Goal: Task Accomplishment & Management: Complete application form

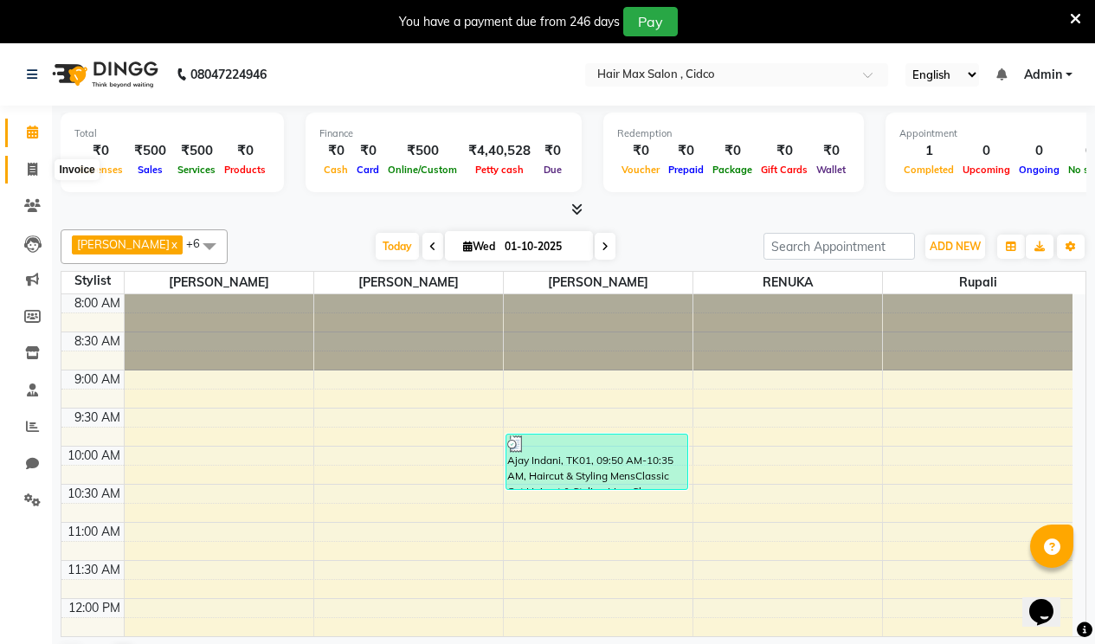
click at [28, 168] on icon at bounding box center [33, 169] width 10 height 13
select select "service"
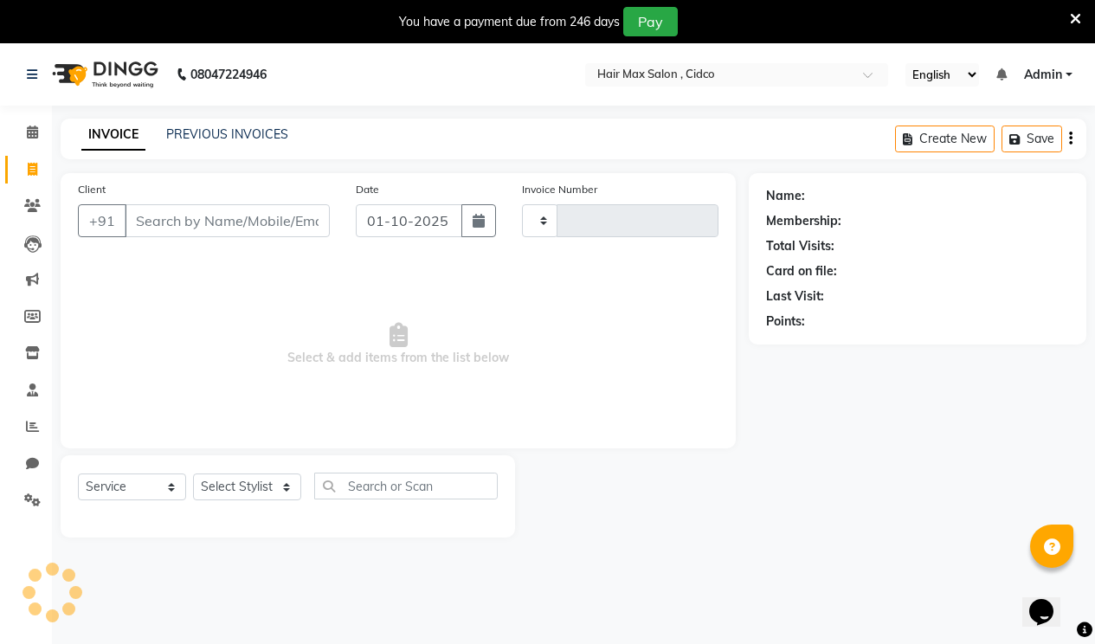
type input "1729"
select select "7580"
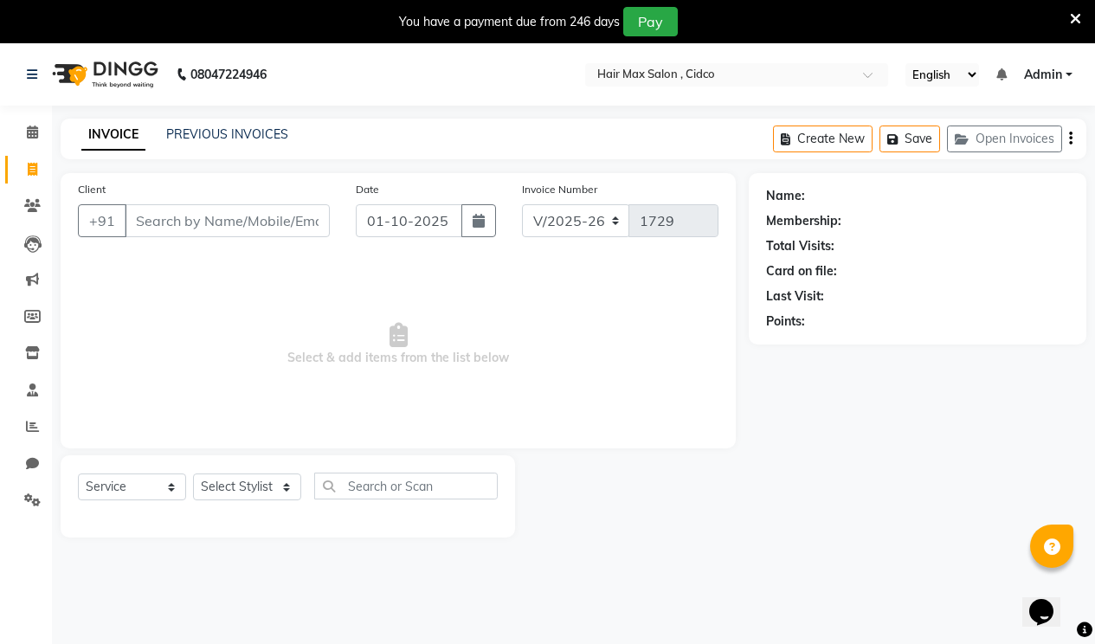
click at [161, 220] on input "Client" at bounding box center [227, 220] width 205 height 33
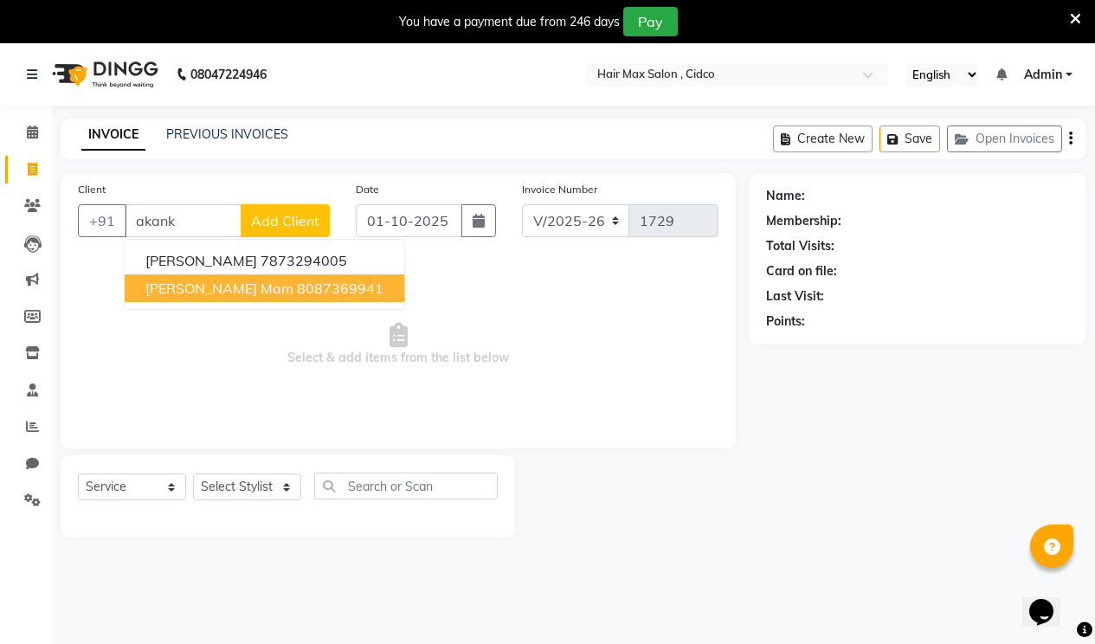
click at [321, 283] on ngb-highlight "8087369941" at bounding box center [340, 288] width 87 height 17
type input "8087369941"
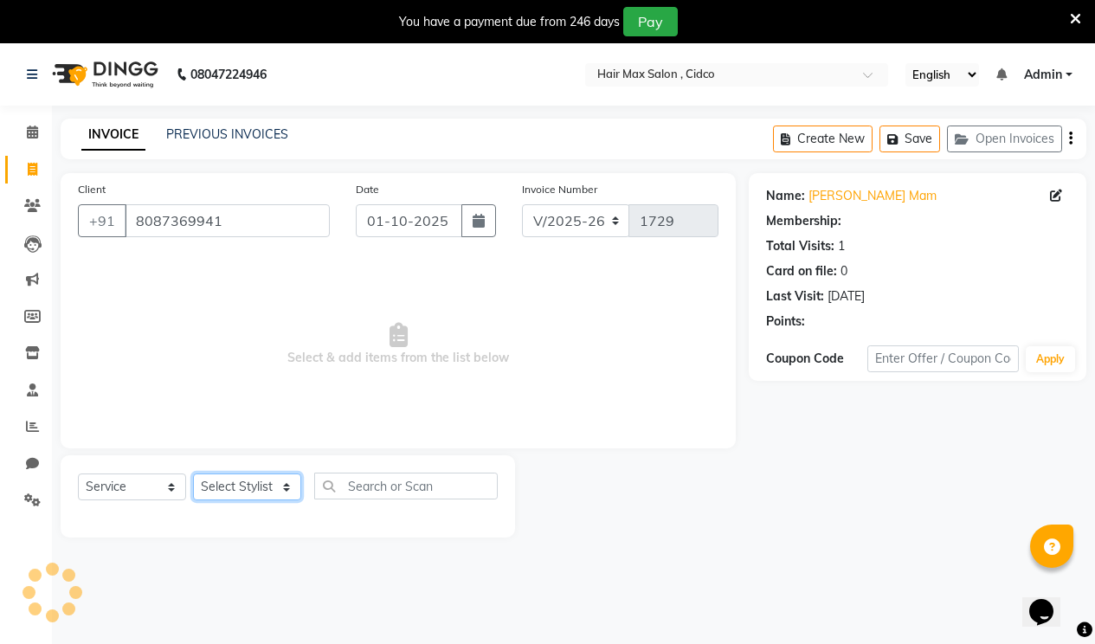
select select "1: Object"
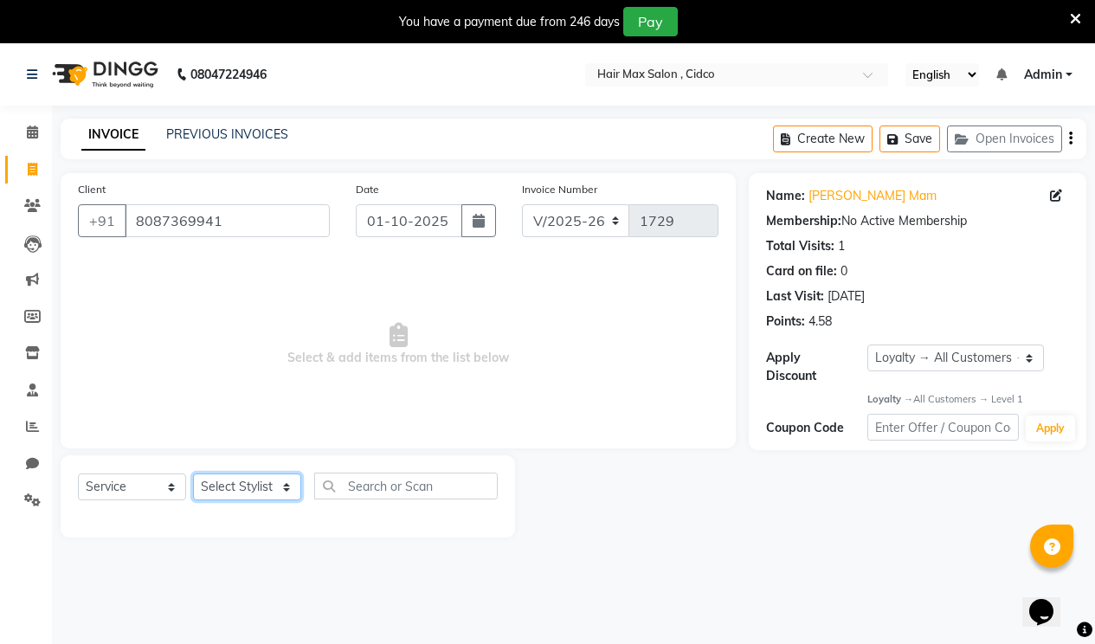
click at [267, 484] on select "Select Stylist [PERSON_NAME] [PERSON_NAME] RENUKA [PERSON_NAME] [PERSON_NAME]" at bounding box center [247, 486] width 108 height 27
select select "86060"
click at [193, 473] on select "Select Stylist [PERSON_NAME] [PERSON_NAME] RENUKA [PERSON_NAME] [PERSON_NAME]" at bounding box center [247, 486] width 108 height 27
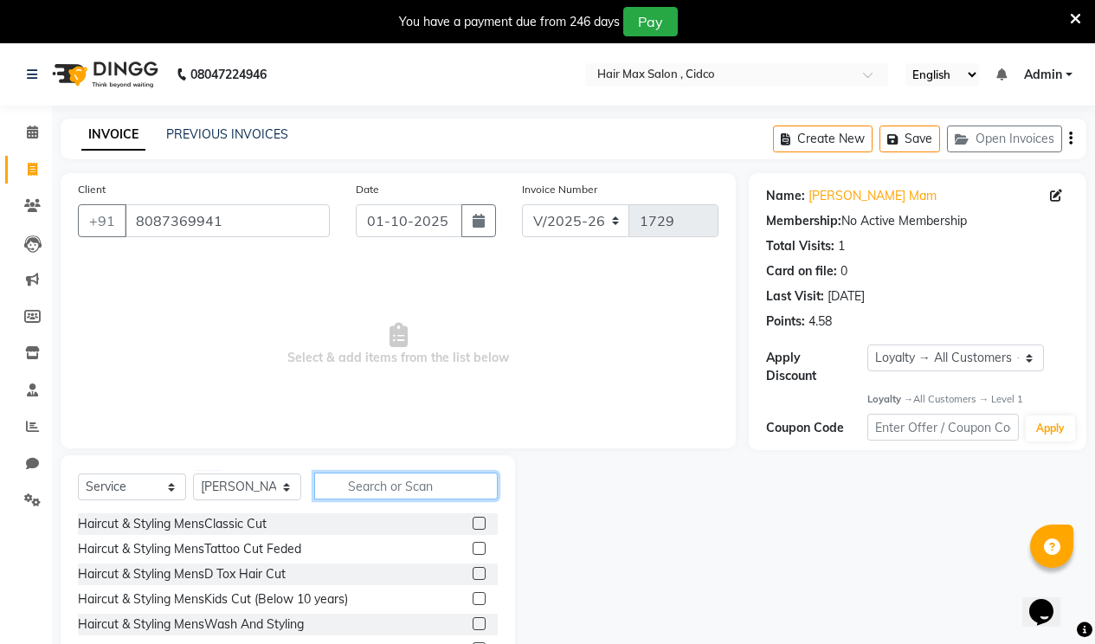
click at [414, 491] on input "text" at bounding box center [405, 486] width 183 height 27
type input "mor"
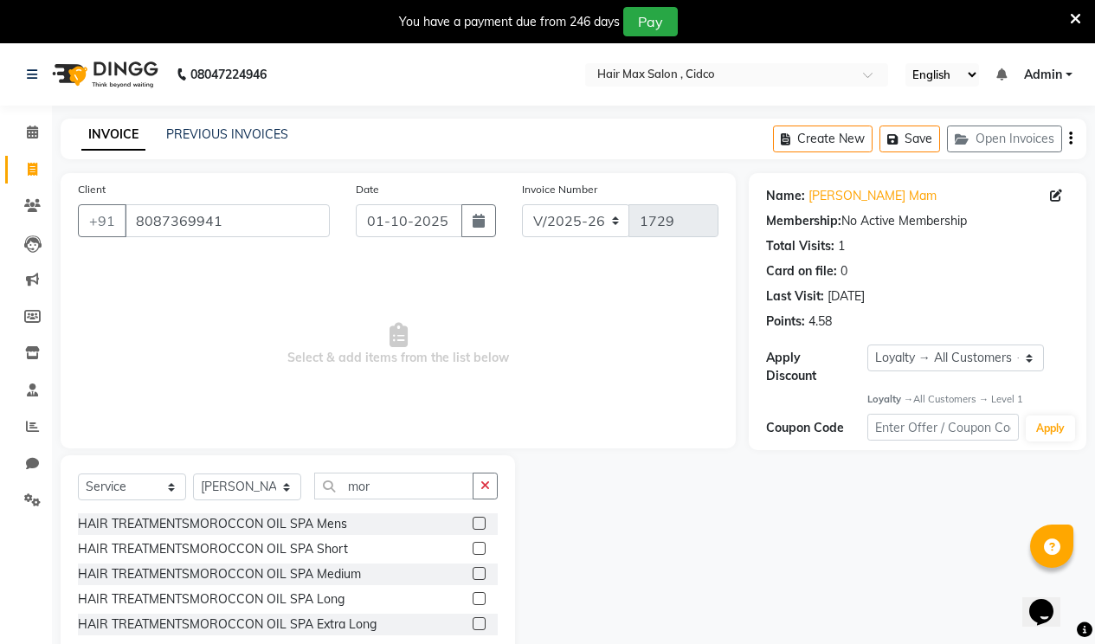
click at [481, 576] on label at bounding box center [479, 573] width 13 height 13
click at [481, 576] on input "checkbox" at bounding box center [478, 574] width 11 height 11
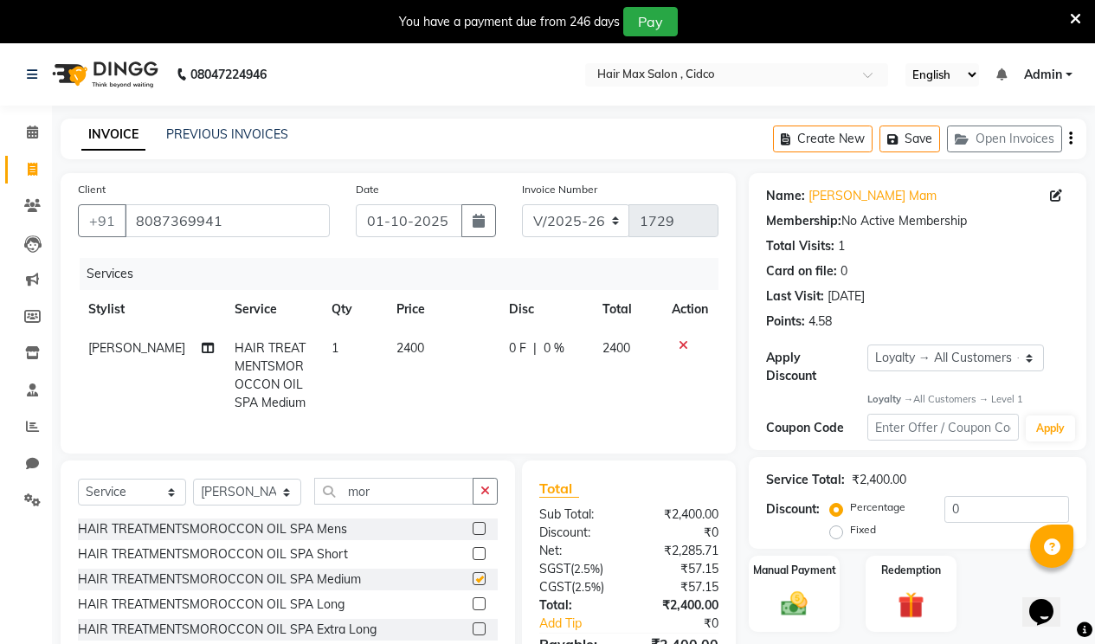
checkbox input "false"
click at [492, 505] on button "button" at bounding box center [485, 491] width 25 height 27
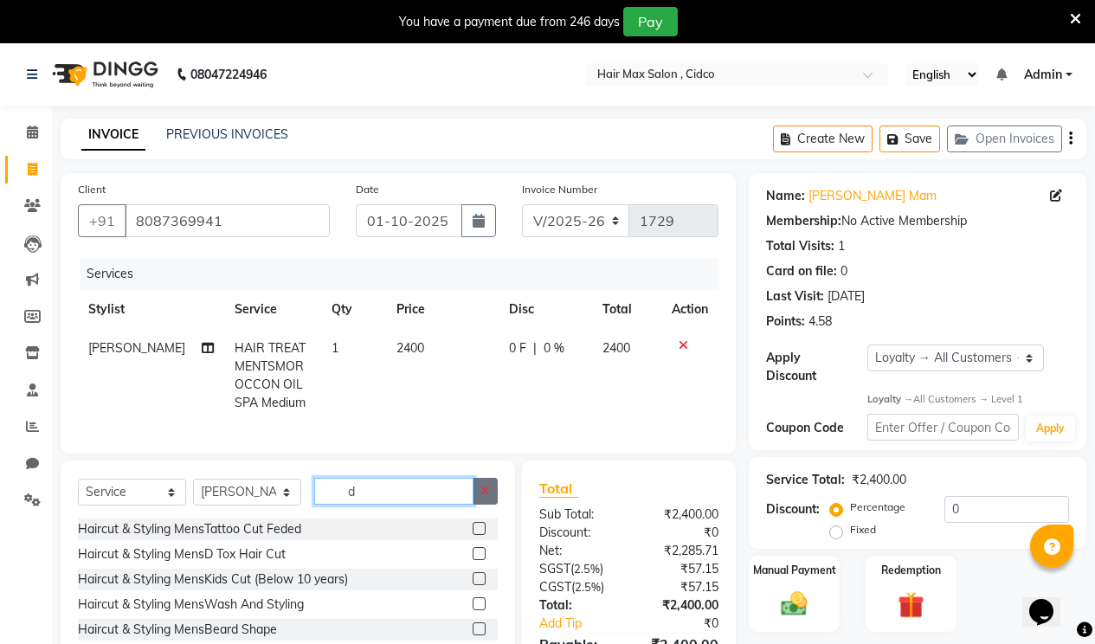
type input "d"
click at [486, 497] on icon "button" at bounding box center [485, 491] width 10 height 12
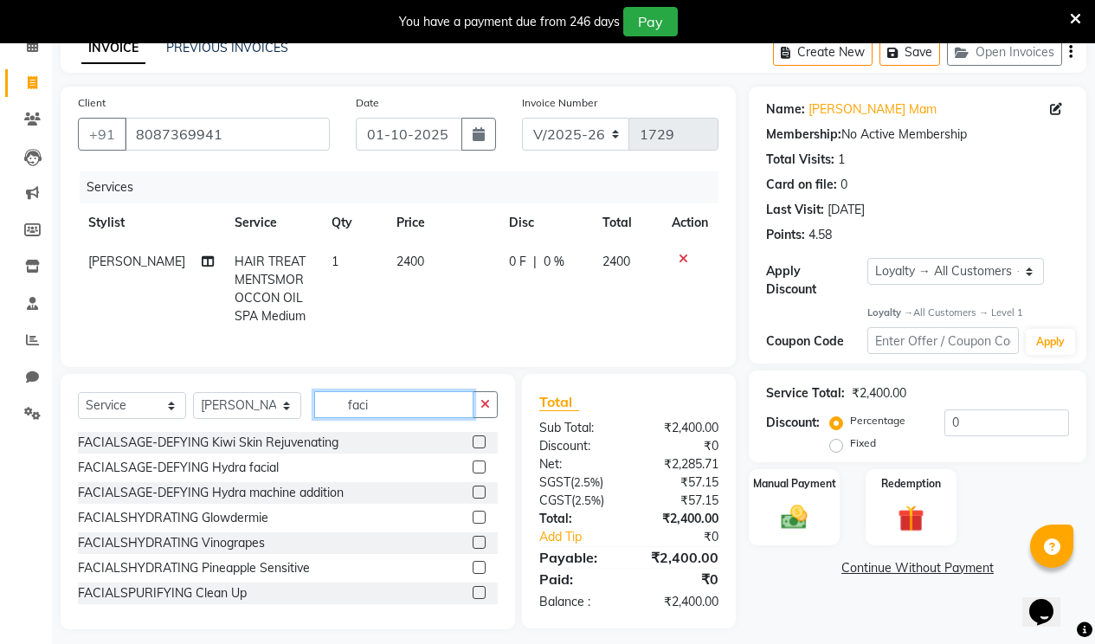
scroll to position [87, 0]
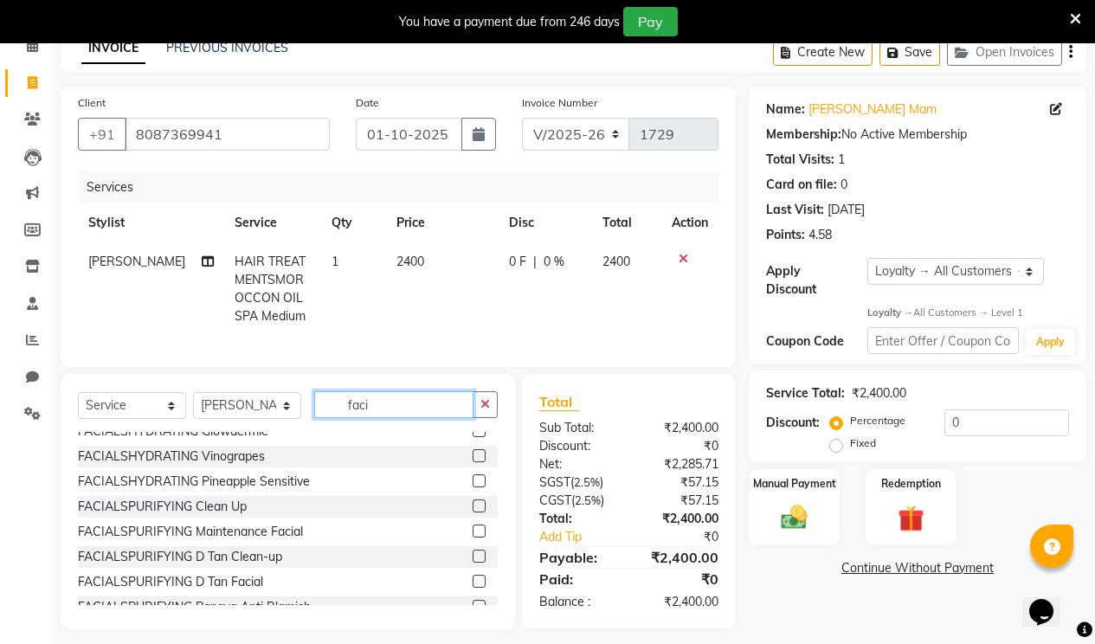
type input "faci"
click at [473, 588] on label at bounding box center [479, 581] width 13 height 13
click at [473, 588] on input "checkbox" at bounding box center [478, 581] width 11 height 11
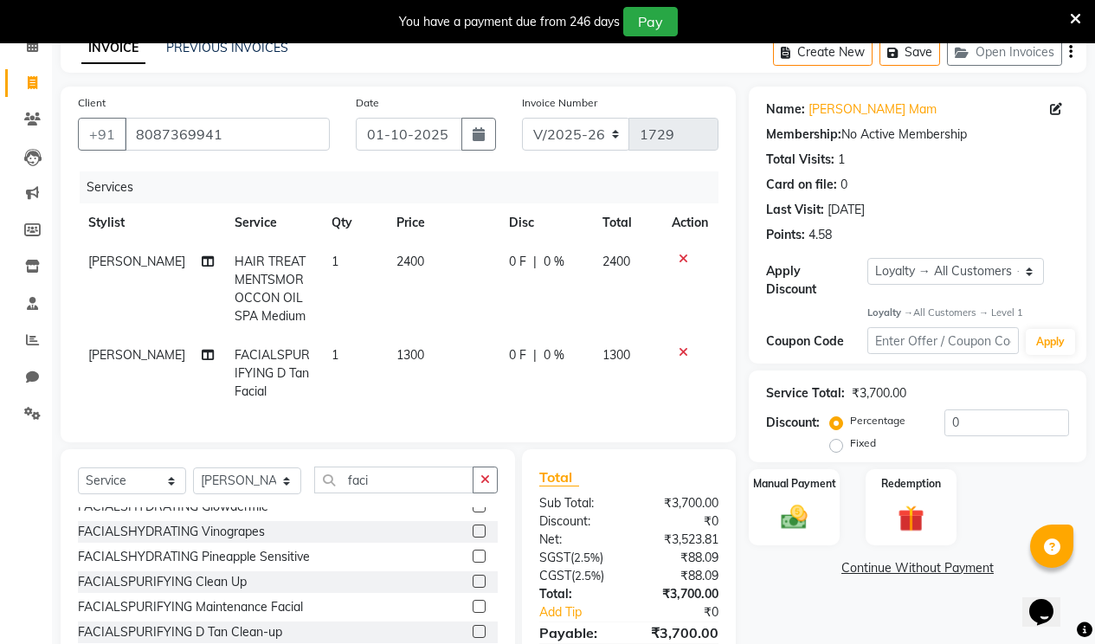
checkbox input "false"
click at [395, 345] on td "1300" at bounding box center [442, 373] width 113 height 75
select select "86060"
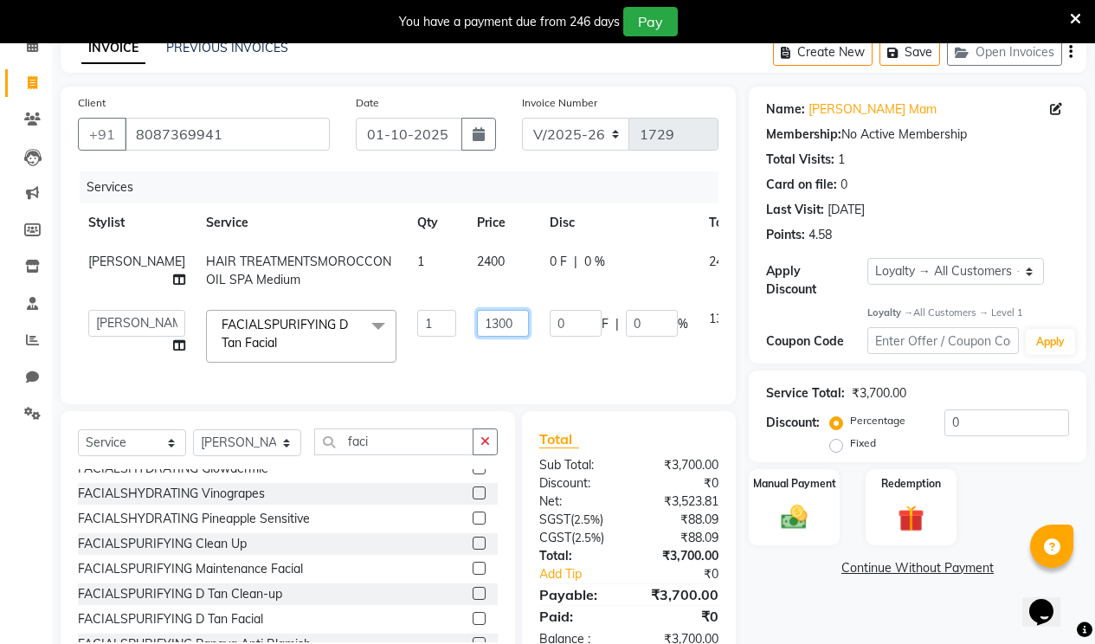
click at [477, 326] on input "1300" at bounding box center [503, 323] width 52 height 27
type input "1600"
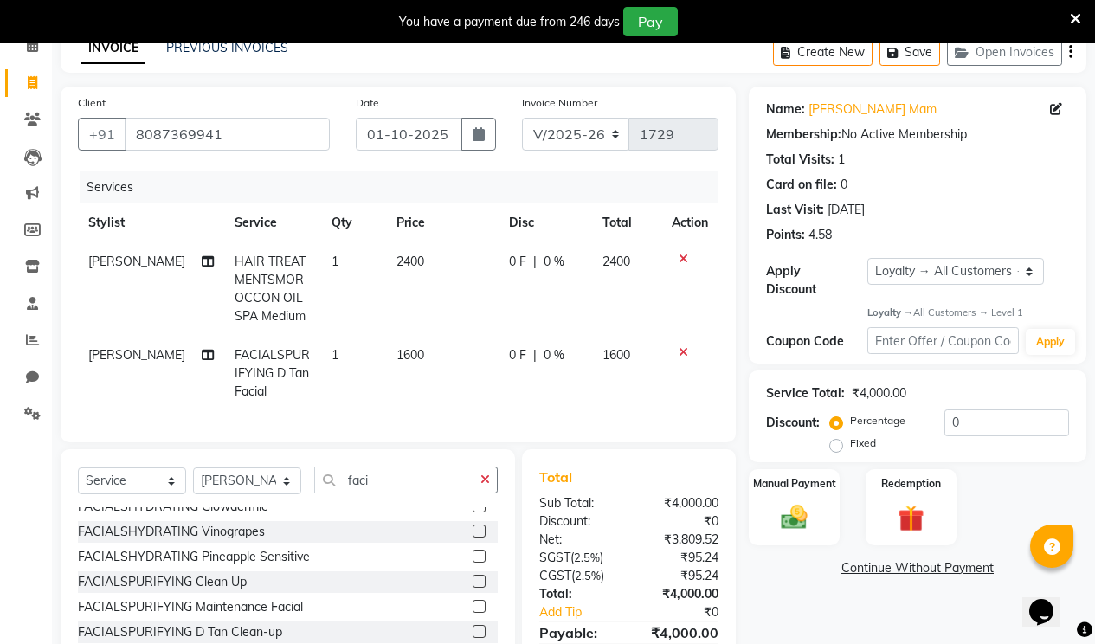
click at [484, 357] on td "1600" at bounding box center [442, 373] width 113 height 75
select select "86060"
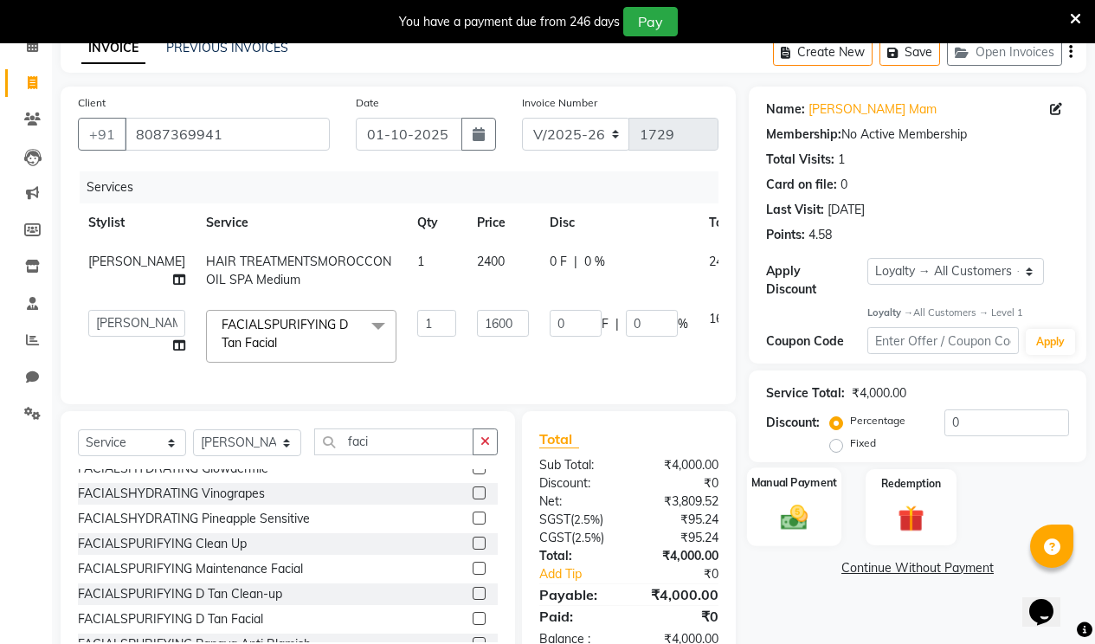
click at [820, 480] on div "Manual Payment" at bounding box center [794, 507] width 94 height 79
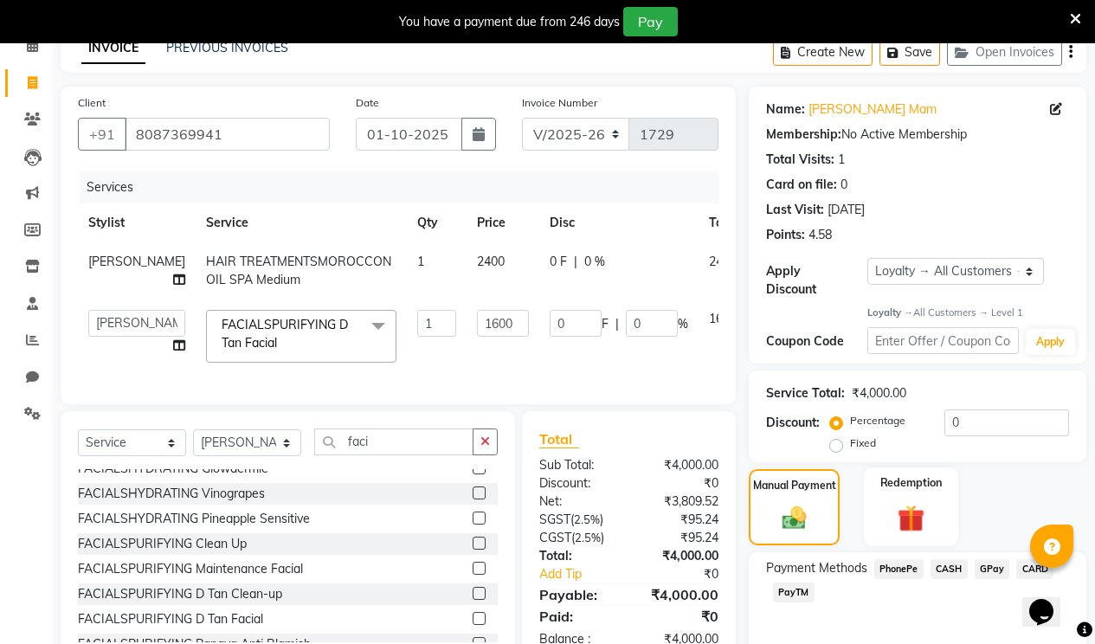
scroll to position [148, 0]
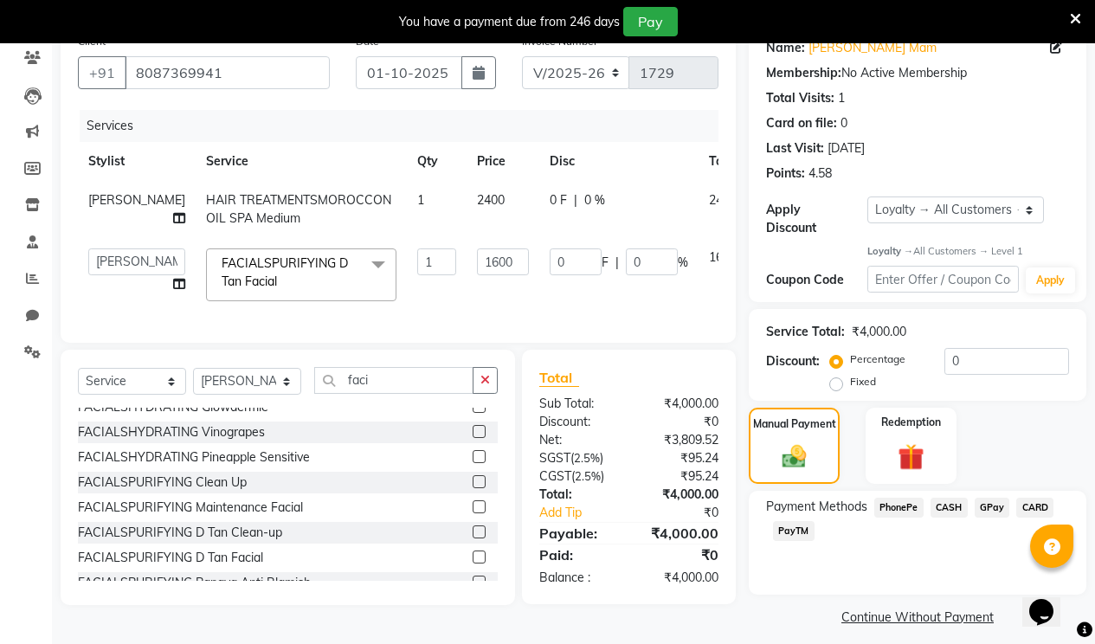
click at [812, 521] on span "PayTM" at bounding box center [794, 531] width 42 height 20
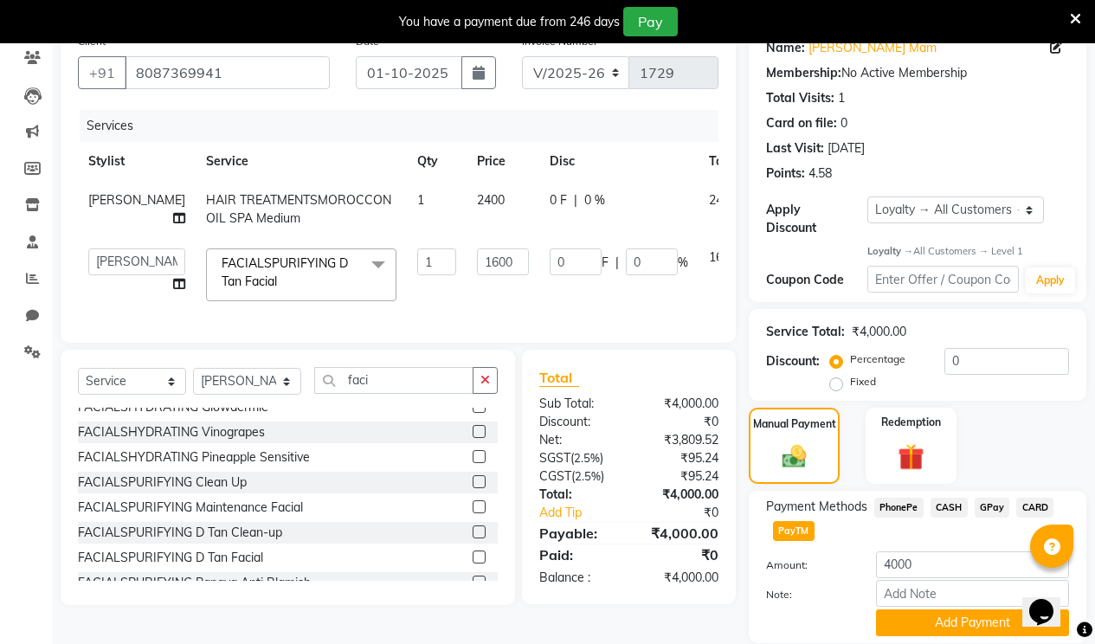
scroll to position [195, 0]
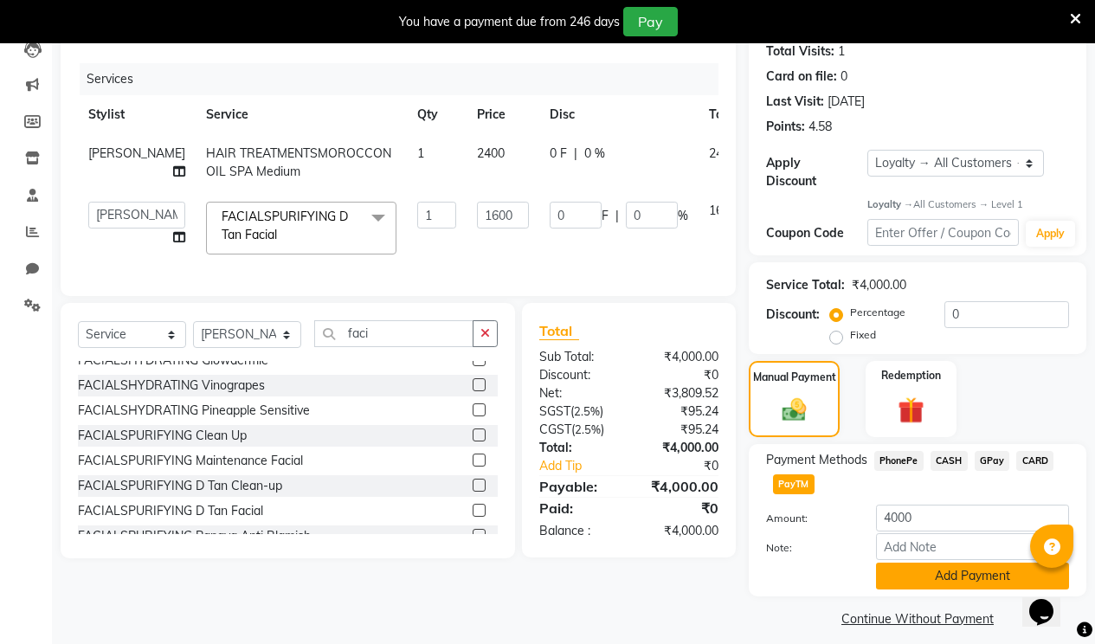
click at [897, 563] on button "Add Payment" at bounding box center [972, 576] width 193 height 27
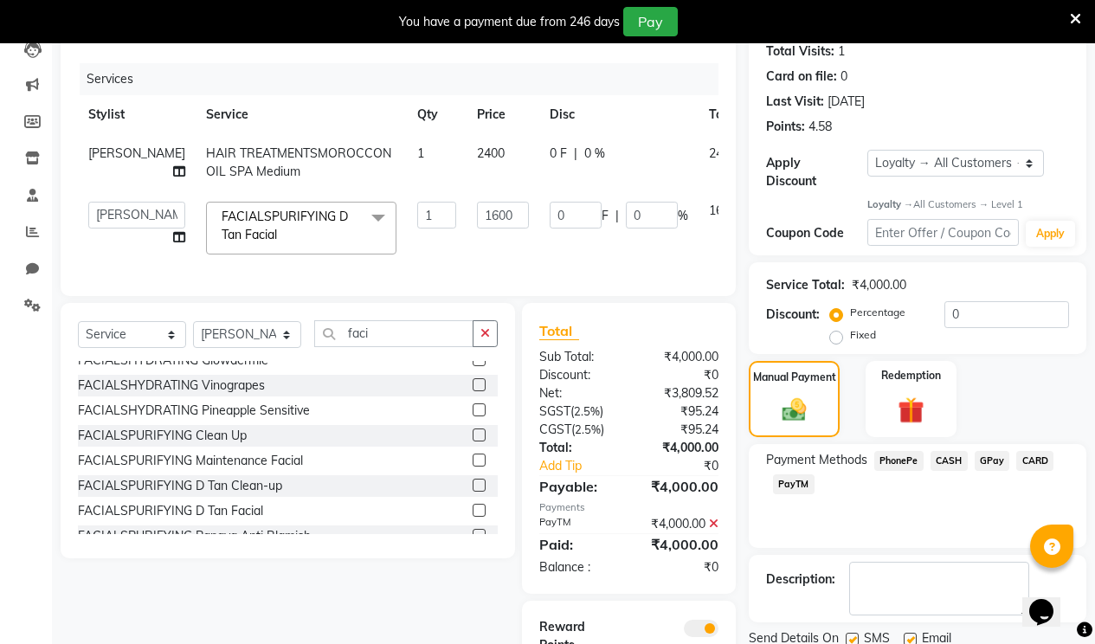
scroll to position [305, 0]
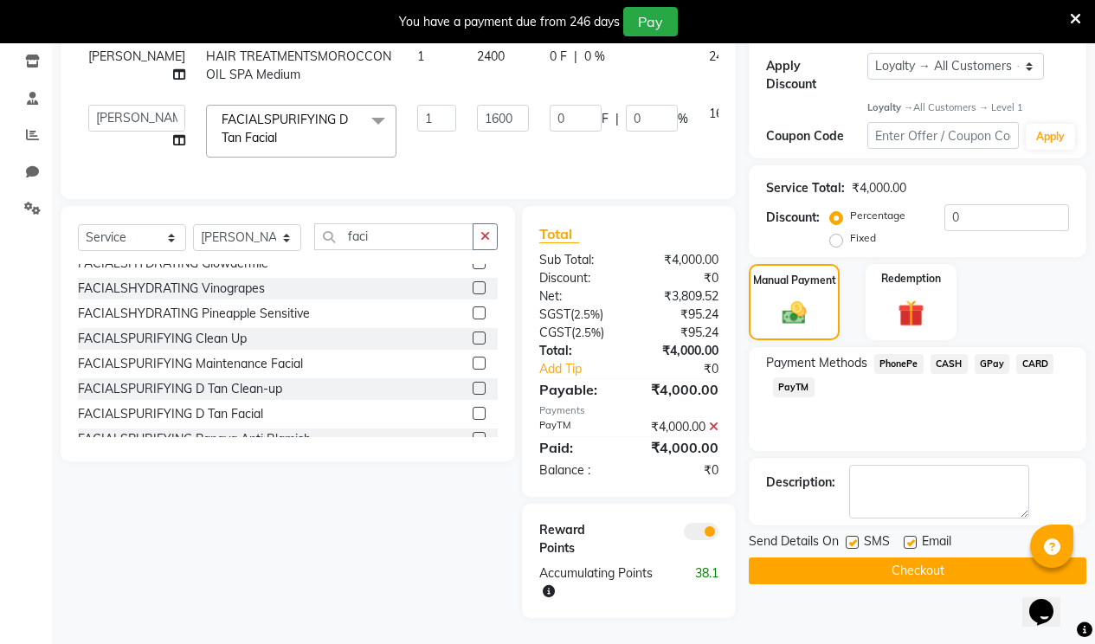
click at [909, 536] on label at bounding box center [909, 542] width 13 height 13
click at [909, 537] on input "checkbox" at bounding box center [908, 542] width 11 height 11
checkbox input "false"
click at [856, 536] on label at bounding box center [852, 542] width 13 height 13
click at [856, 537] on input "checkbox" at bounding box center [851, 542] width 11 height 11
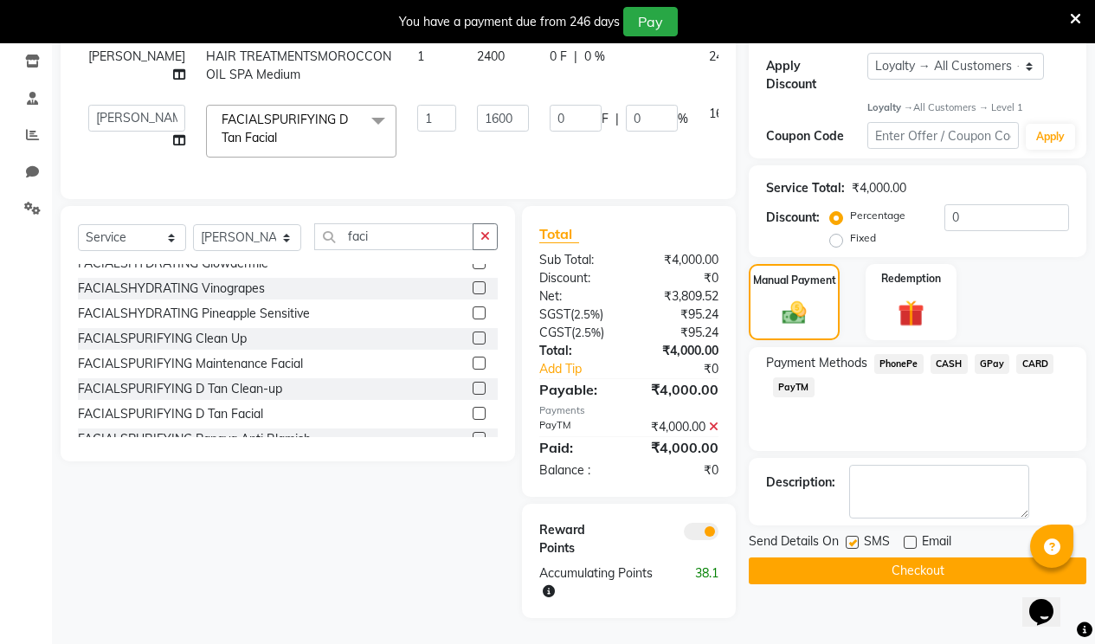
checkbox input "false"
click at [865, 557] on button "Checkout" at bounding box center [918, 570] width 338 height 27
